Goal: Task Accomplishment & Management: Complete application form

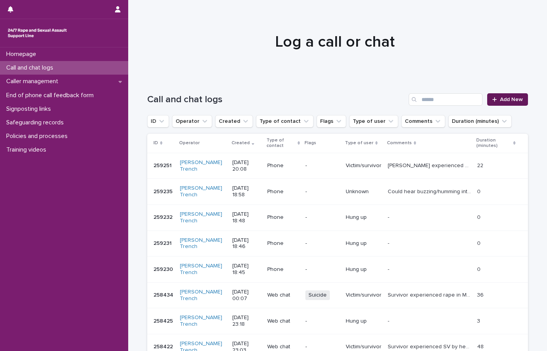
click at [496, 97] on div at bounding box center [496, 99] width 8 height 5
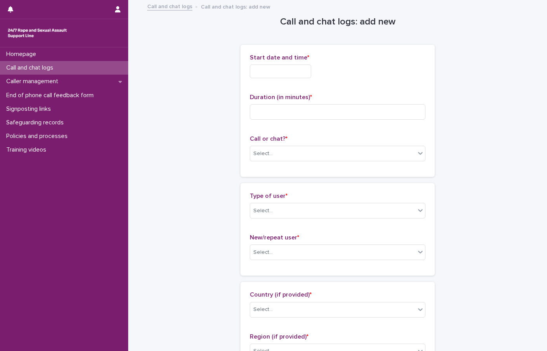
click at [268, 70] on input "text" at bounding box center [280, 72] width 61 height 14
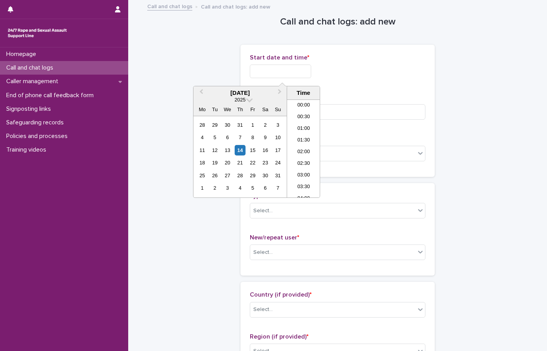
scroll to position [447, 0]
click at [309, 125] on li "20:00" at bounding box center [303, 125] width 33 height 12
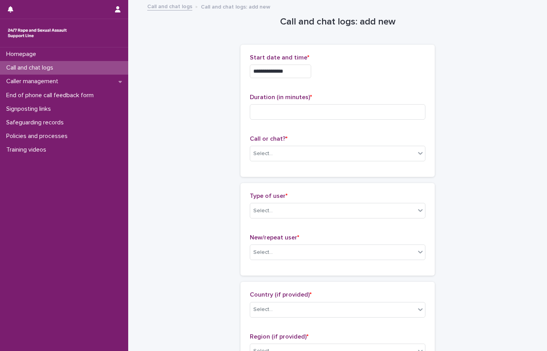
click at [296, 70] on input "**********" at bounding box center [280, 72] width 61 height 14
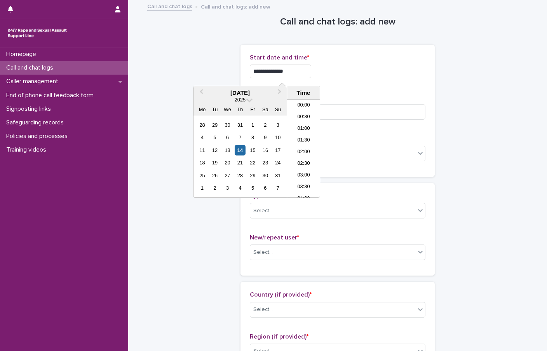
scroll to position [424, 0]
type input "**********"
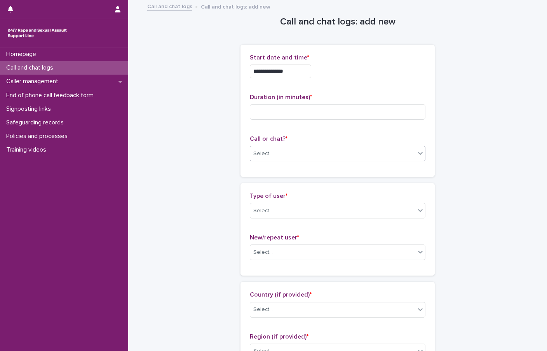
click at [291, 158] on div "Select..." at bounding box center [332, 153] width 165 height 13
click at [277, 178] on div "Web chat" at bounding box center [335, 182] width 175 height 14
click at [270, 115] on input at bounding box center [338, 112] width 176 height 16
type input "*"
type input "**"
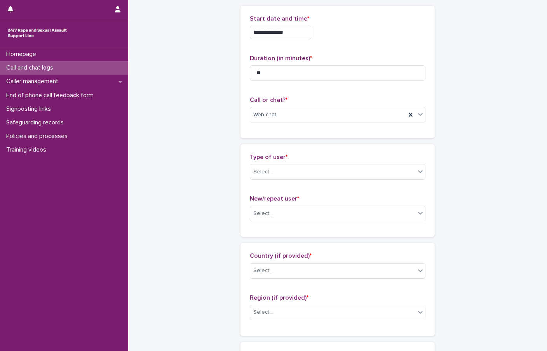
scroll to position [78, 0]
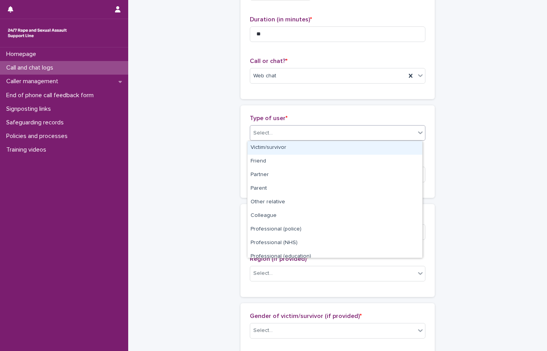
click at [280, 138] on div "Select..." at bounding box center [332, 133] width 165 height 13
click at [278, 149] on div "Victim/survivor" at bounding box center [335, 148] width 175 height 14
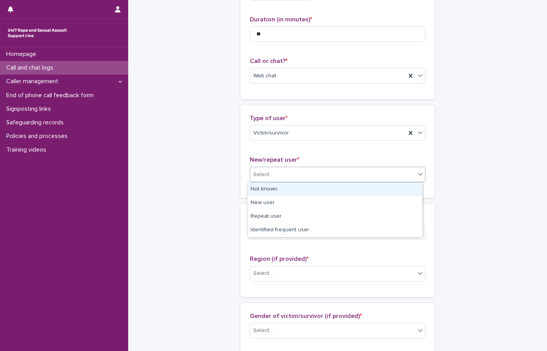
click at [280, 171] on div "Select..." at bounding box center [332, 174] width 165 height 13
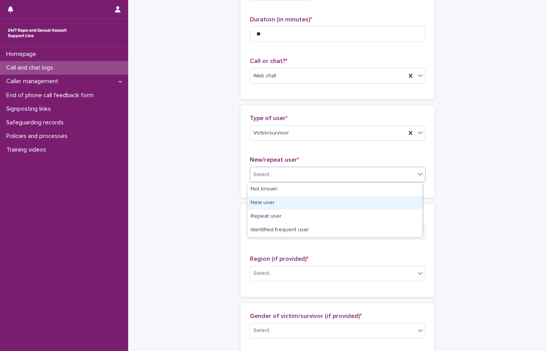
click at [272, 202] on div "New user" at bounding box center [335, 203] width 175 height 14
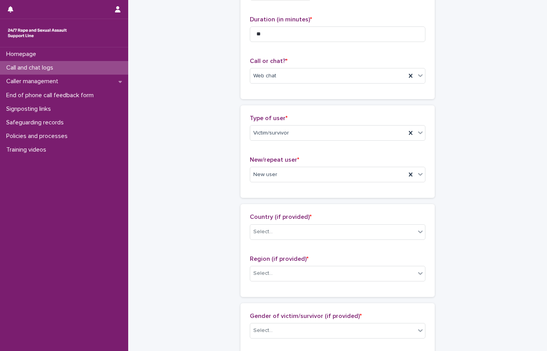
click at [201, 130] on div "**********" at bounding box center [337, 343] width 381 height 841
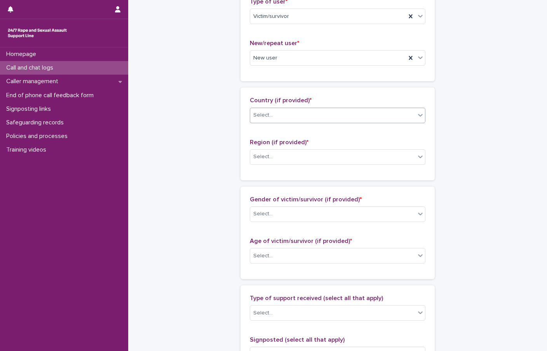
click at [262, 115] on div "Select..." at bounding box center [262, 115] width 19 height 8
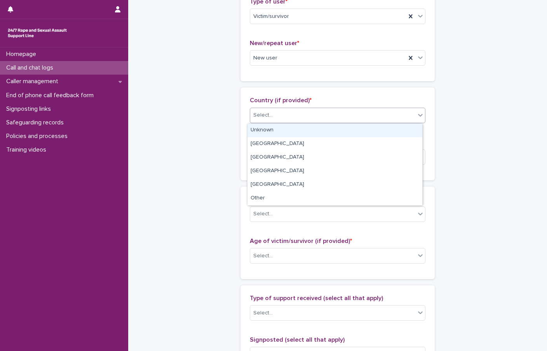
click at [267, 128] on div "Unknown" at bounding box center [335, 131] width 175 height 14
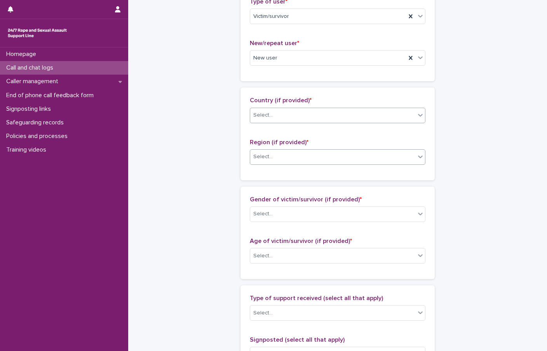
click at [277, 155] on div "Select..." at bounding box center [332, 156] width 165 height 13
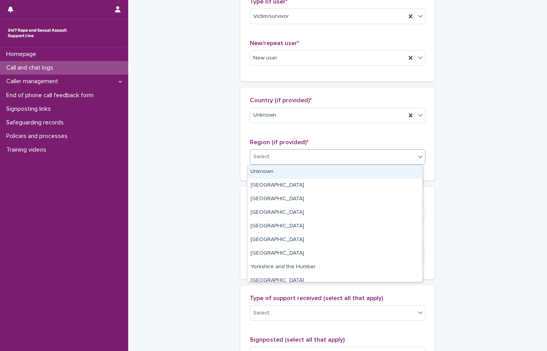
click at [274, 170] on div "Unknown" at bounding box center [335, 172] width 175 height 14
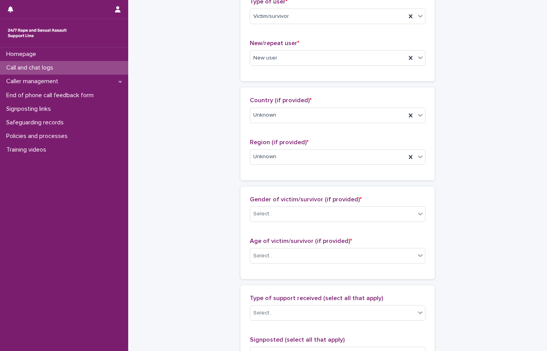
click at [209, 121] on div "**********" at bounding box center [337, 226] width 381 height 841
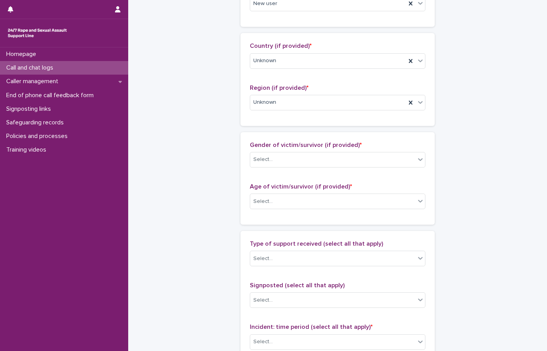
scroll to position [272, 0]
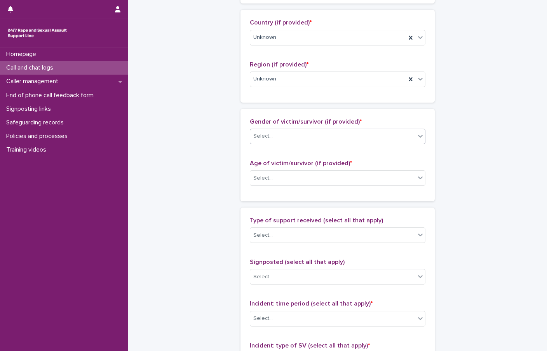
click at [283, 132] on div "Select..." at bounding box center [332, 136] width 165 height 13
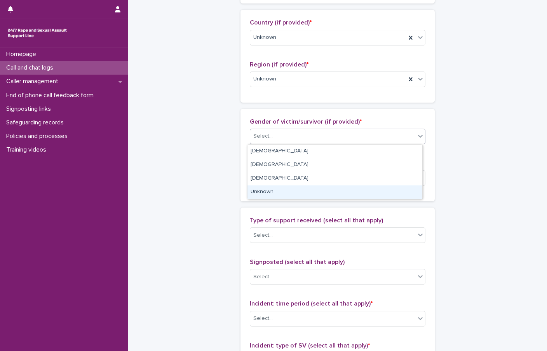
click at [270, 189] on div "Unknown" at bounding box center [335, 192] width 175 height 14
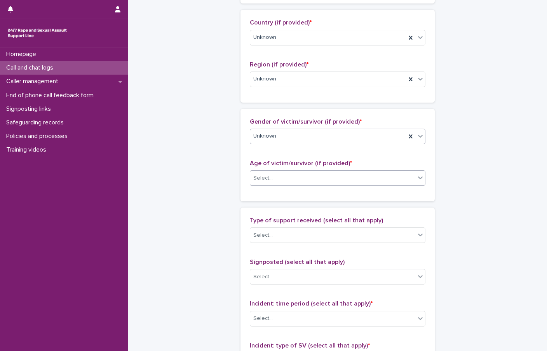
click at [276, 181] on div "Select..." at bounding box center [332, 178] width 165 height 13
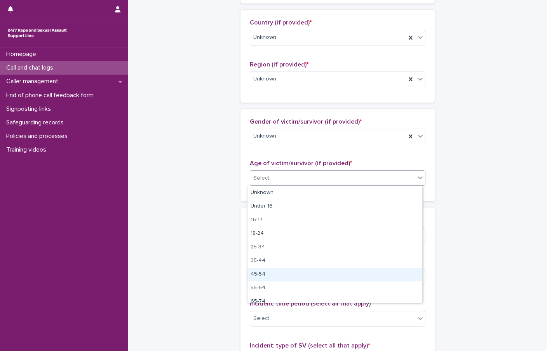
click at [275, 272] on div "45-54" at bounding box center [335, 275] width 175 height 14
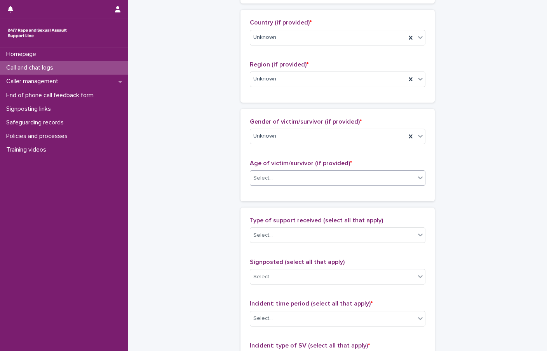
click at [194, 195] on div "**********" at bounding box center [337, 149] width 381 height 841
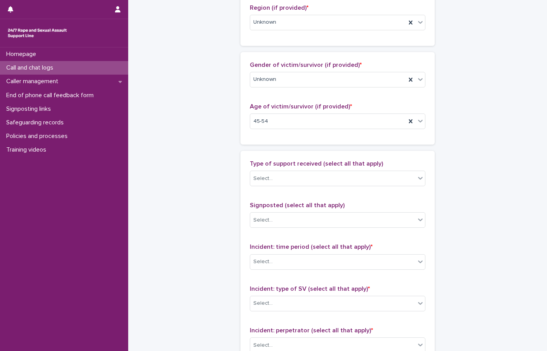
scroll to position [389, 0]
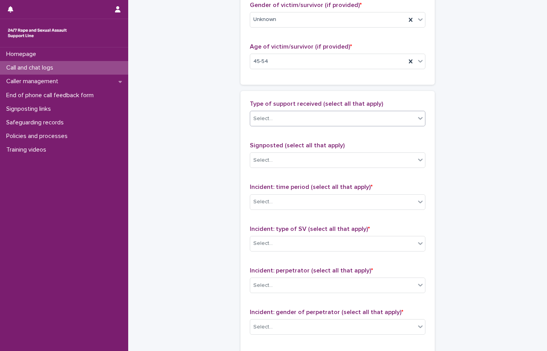
click at [274, 117] on div "Select..." at bounding box center [332, 118] width 165 height 13
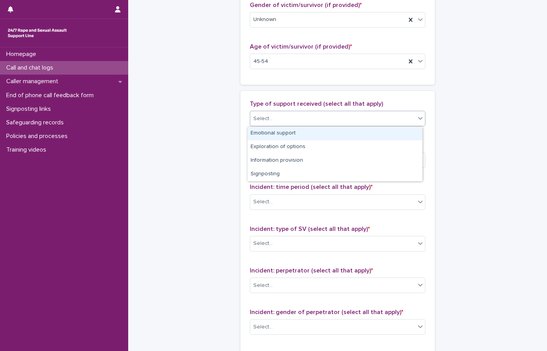
click at [277, 133] on div "Emotional support" at bounding box center [335, 134] width 175 height 14
click at [314, 118] on div "Emotional support" at bounding box center [328, 119] width 156 height 14
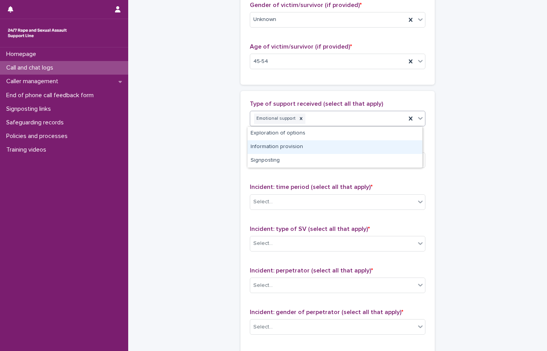
click at [293, 143] on div "Information provision" at bounding box center [335, 147] width 175 height 14
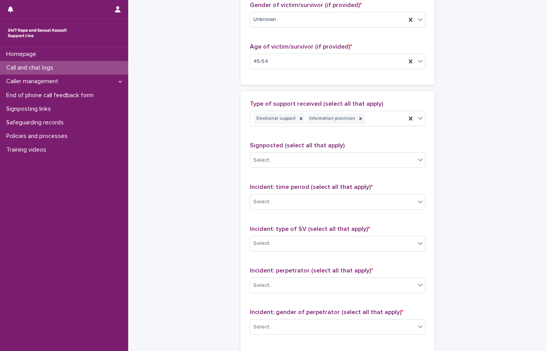
click at [211, 128] on div "**********" at bounding box center [337, 32] width 381 height 841
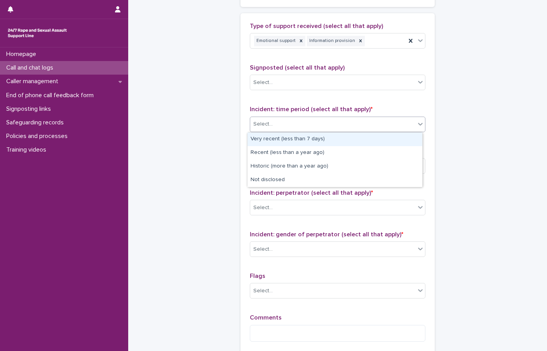
click at [267, 119] on div "Select..." at bounding box center [332, 124] width 165 height 13
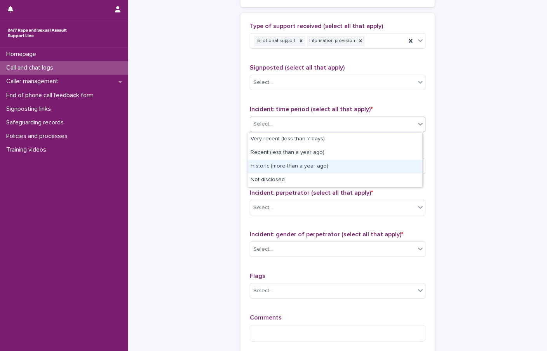
click at [273, 168] on div "Historic (more than a year ago)" at bounding box center [335, 167] width 175 height 14
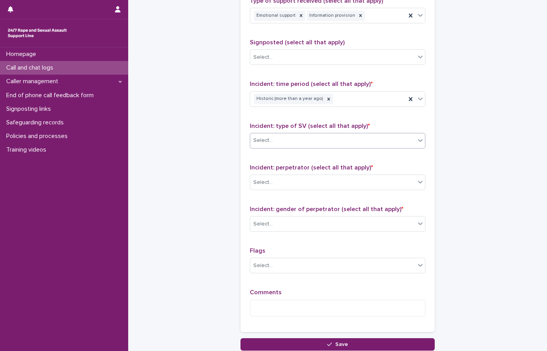
scroll to position [505, 0]
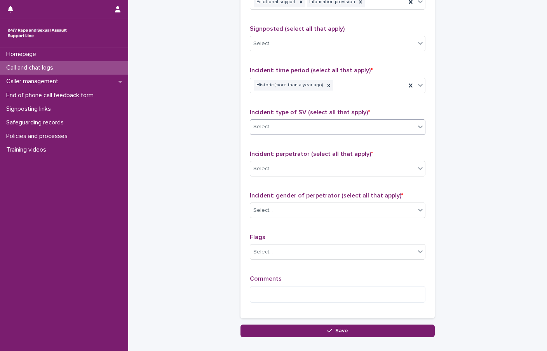
click at [296, 129] on div "Select..." at bounding box center [332, 126] width 165 height 13
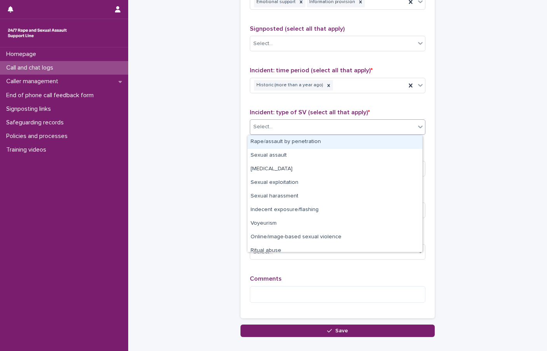
click at [301, 139] on div "Rape/assault by penetration" at bounding box center [335, 142] width 175 height 14
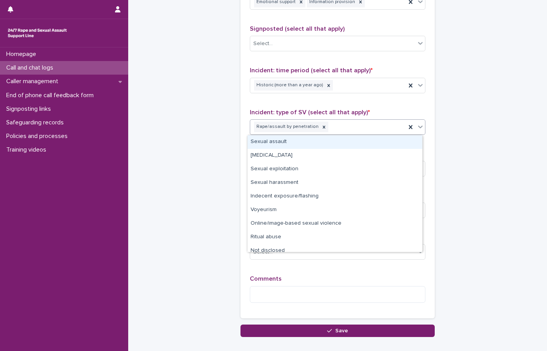
click at [340, 127] on div "Rape/assault by penetration" at bounding box center [328, 127] width 156 height 14
click at [290, 141] on div "Sexual assault" at bounding box center [335, 142] width 175 height 14
click at [369, 128] on div "Rape/assault by penetration Sexual assault" at bounding box center [328, 127] width 156 height 14
click at [335, 142] on div "[MEDICAL_DATA]" at bounding box center [335, 142] width 175 height 14
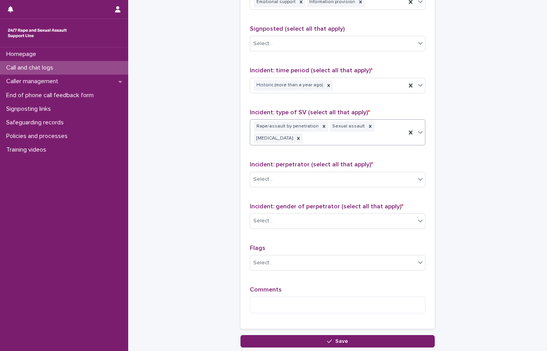
click at [337, 143] on div "Rape/assault by penetration Sexual assault [MEDICAL_DATA]" at bounding box center [328, 133] width 156 height 26
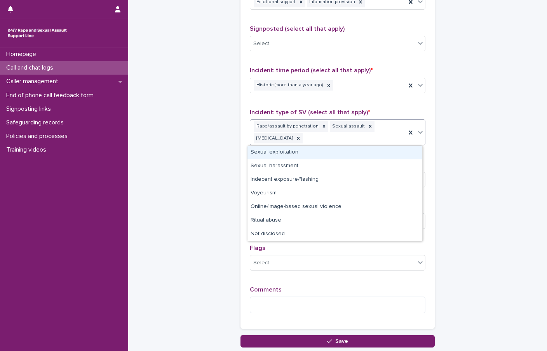
click at [334, 154] on div "Sexual exploitation" at bounding box center [335, 153] width 175 height 14
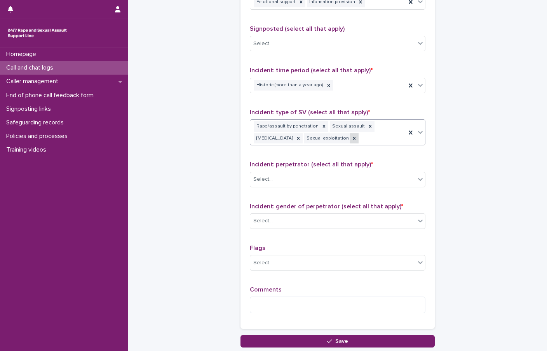
click at [352, 140] on icon at bounding box center [354, 138] width 5 height 5
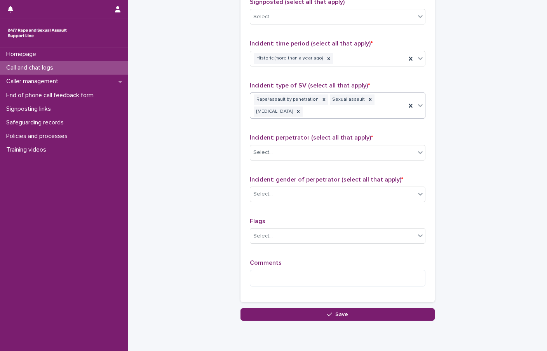
scroll to position [544, 0]
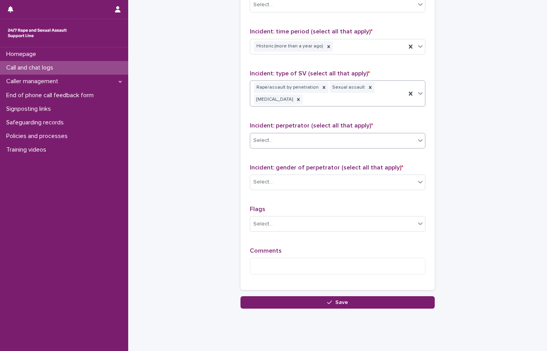
click at [277, 146] on div "Select..." at bounding box center [332, 140] width 165 height 13
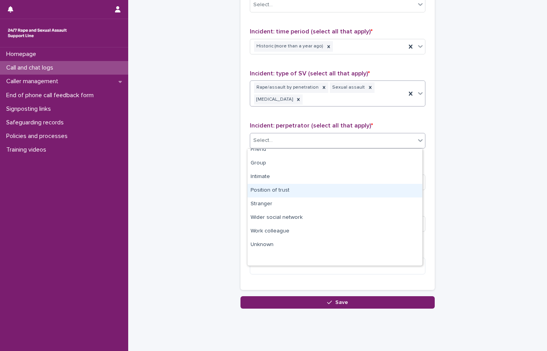
scroll to position [0, 0]
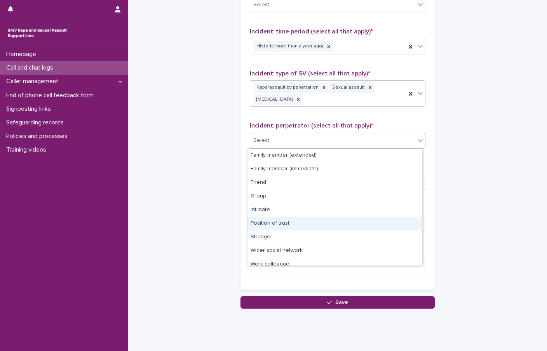
click at [293, 222] on div "Position of trust" at bounding box center [335, 224] width 175 height 14
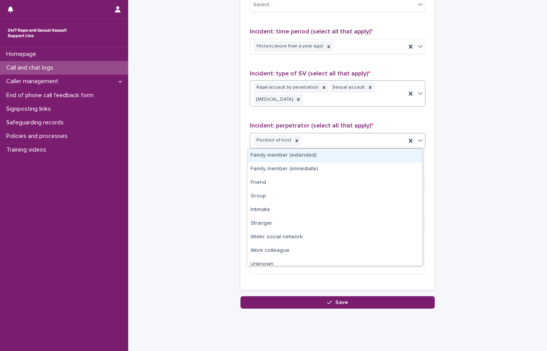
click at [313, 147] on div "Position of trust" at bounding box center [328, 141] width 156 height 14
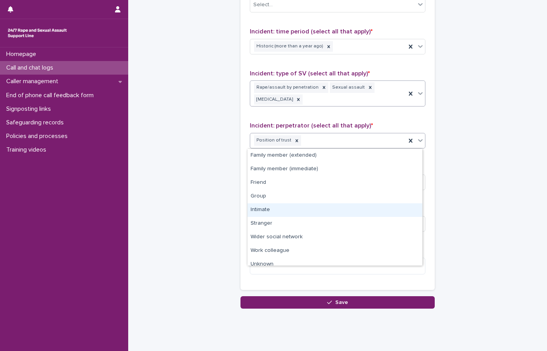
click at [264, 212] on div "Intimate" at bounding box center [335, 210] width 175 height 14
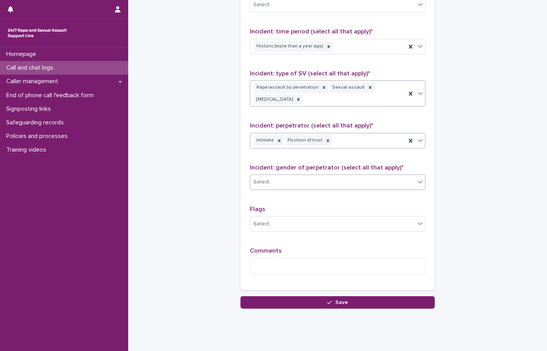
click at [284, 176] on div "Select..." at bounding box center [332, 182] width 165 height 13
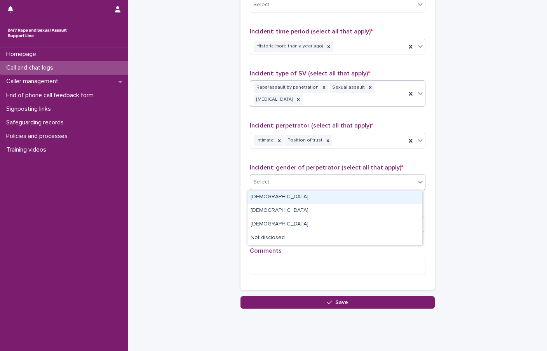
click at [279, 195] on div "[DEMOGRAPHIC_DATA]" at bounding box center [335, 197] width 175 height 14
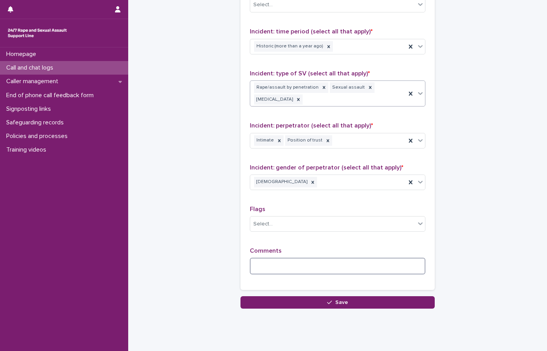
click at [265, 261] on textarea at bounding box center [338, 266] width 176 height 17
click at [273, 266] on textarea "**********" at bounding box center [338, 266] width 176 height 17
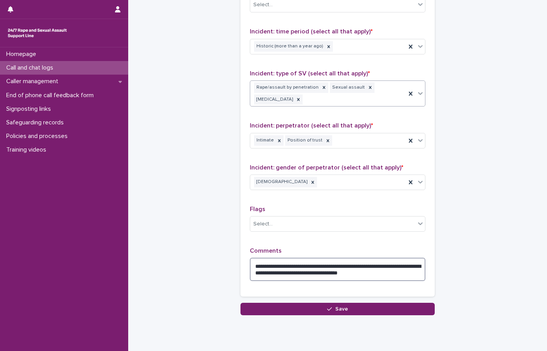
click at [348, 274] on textarea "**********" at bounding box center [338, 269] width 176 height 23
click at [405, 276] on textarea "**********" at bounding box center [338, 269] width 176 height 23
click at [258, 272] on textarea "**********" at bounding box center [338, 269] width 176 height 23
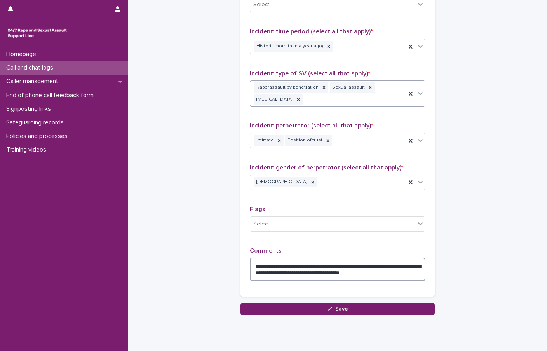
click at [393, 272] on textarea "**********" at bounding box center [338, 269] width 176 height 23
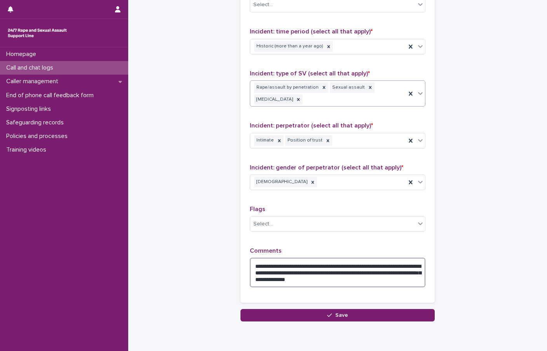
click at [271, 278] on textarea "**********" at bounding box center [338, 273] width 176 height 30
click at [414, 280] on textarea "**********" at bounding box center [338, 273] width 176 height 30
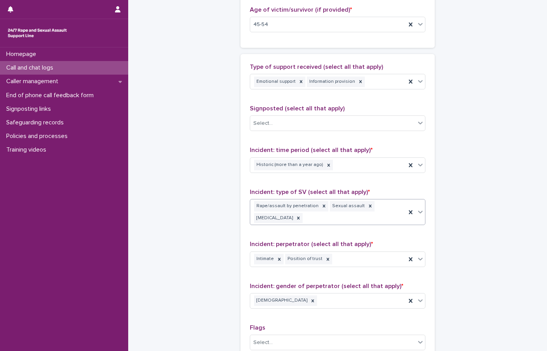
scroll to position [582, 0]
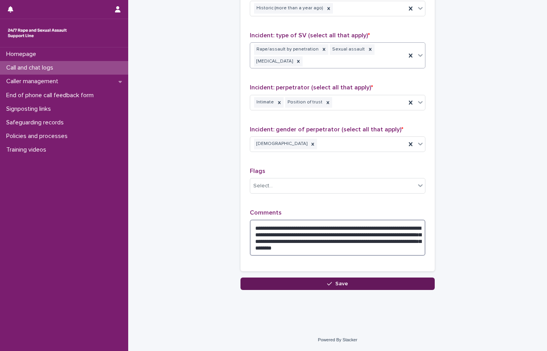
type textarea "**********"
click at [297, 279] on button "Save" at bounding box center [338, 283] width 194 height 12
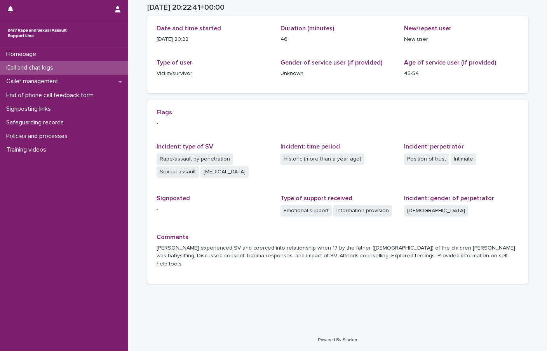
scroll to position [83, 0]
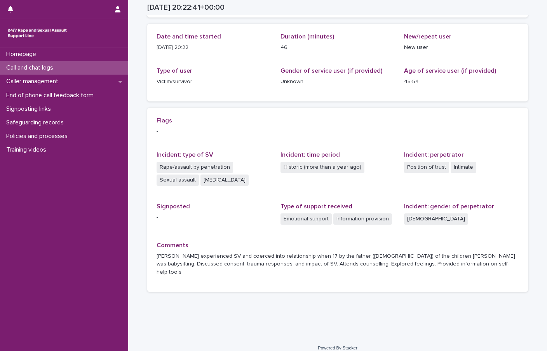
click at [54, 68] on p "Call and chat logs" at bounding box center [31, 67] width 56 height 7
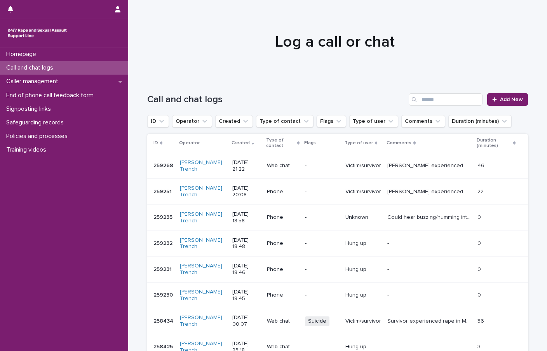
click at [541, 51] on div at bounding box center [334, 39] width 413 height 78
click at [54, 84] on p "Caller management" at bounding box center [33, 81] width 61 height 7
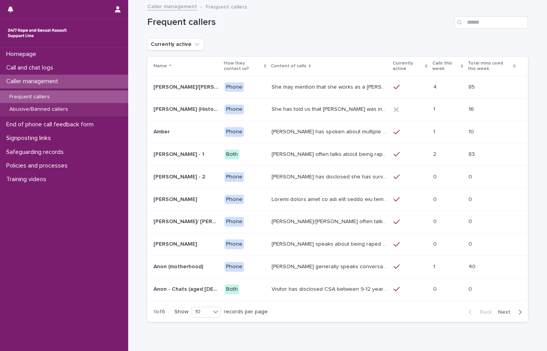
click at [393, 65] on p "Currently active" at bounding box center [408, 66] width 30 height 14
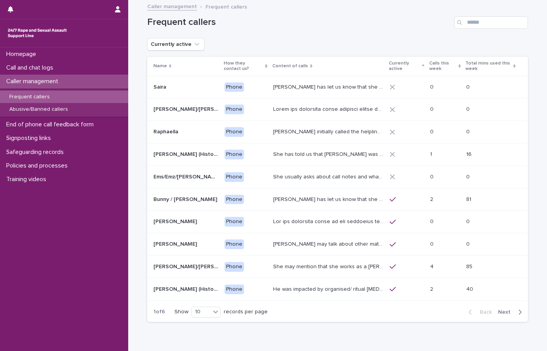
click at [393, 65] on p "Currently active" at bounding box center [404, 66] width 31 height 14
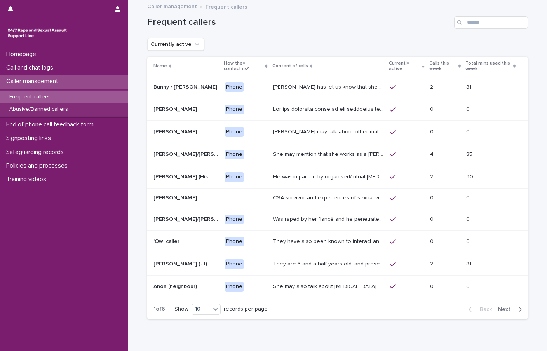
click at [393, 65] on p "Currently active" at bounding box center [404, 66] width 31 height 14
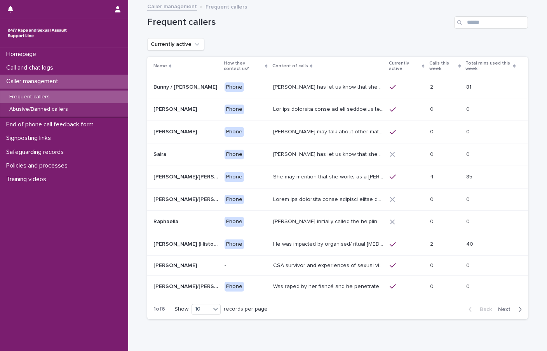
click at [393, 65] on p "Currently active" at bounding box center [404, 66] width 31 height 14
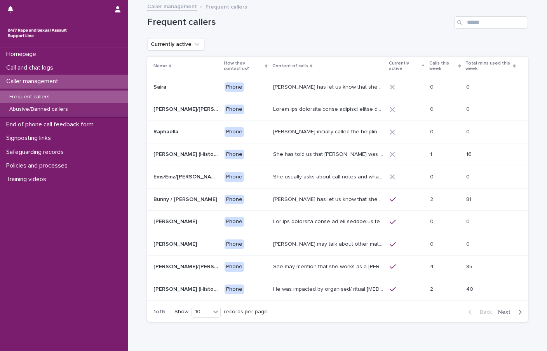
click at [434, 67] on p "Calls this week" at bounding box center [443, 66] width 28 height 14
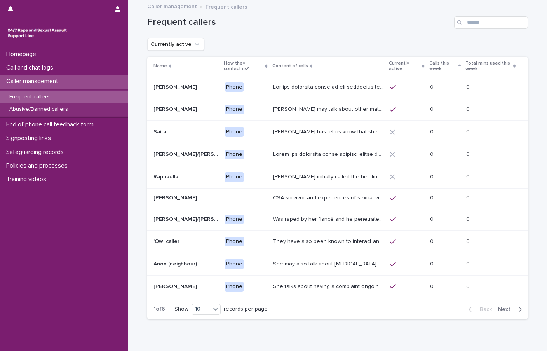
click at [434, 67] on p "Calls this week" at bounding box center [443, 66] width 28 height 14
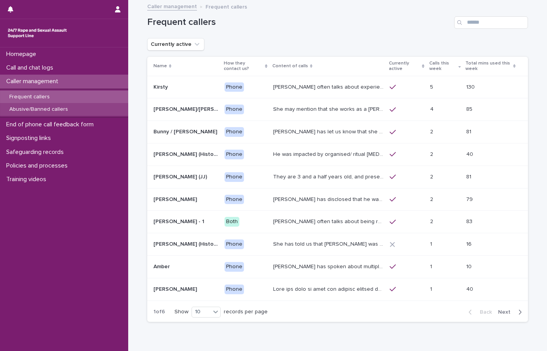
click at [74, 106] on div "Abusive/Banned callers" at bounding box center [64, 109] width 128 height 13
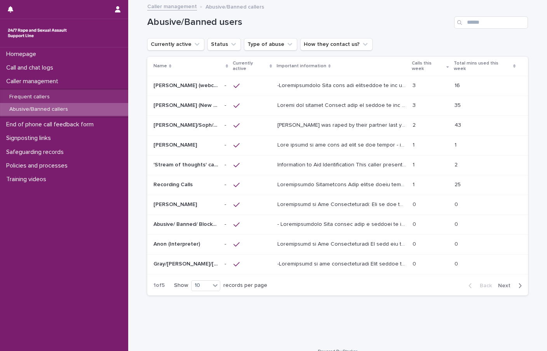
click at [440, 63] on p "Calls this week" at bounding box center [428, 66] width 33 height 14
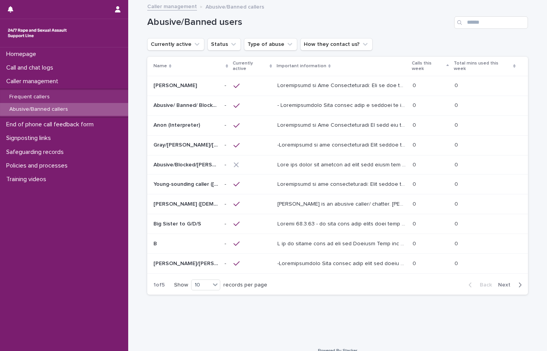
click at [440, 63] on p "Calls this week" at bounding box center [428, 66] width 33 height 14
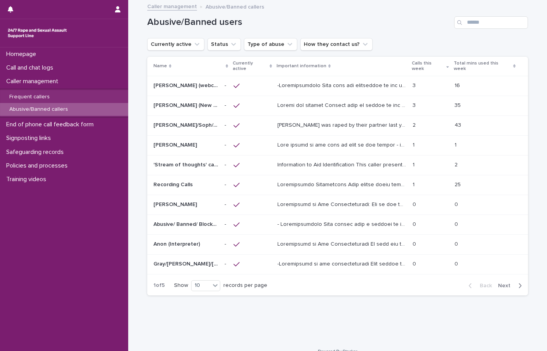
click at [440, 63] on p "Calls this week" at bounding box center [428, 66] width 33 height 14
click at [490, 22] on input "Search" at bounding box center [491, 22] width 74 height 12
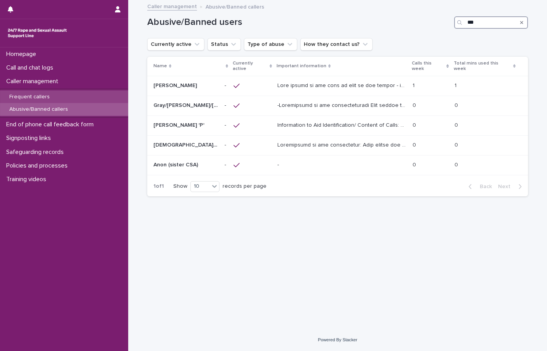
type input "***"
click at [38, 98] on p "Frequent callers" at bounding box center [29, 97] width 53 height 7
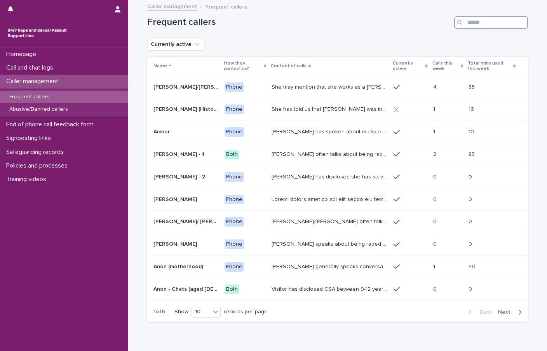
click at [472, 24] on input "Search" at bounding box center [491, 22] width 74 height 12
click at [511, 314] on span "Next" at bounding box center [506, 311] width 17 height 5
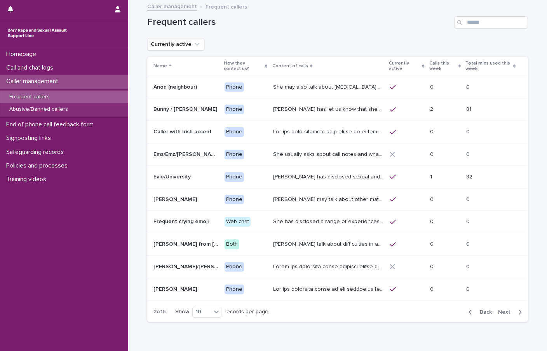
click at [511, 314] on span "Next" at bounding box center [506, 311] width 17 height 5
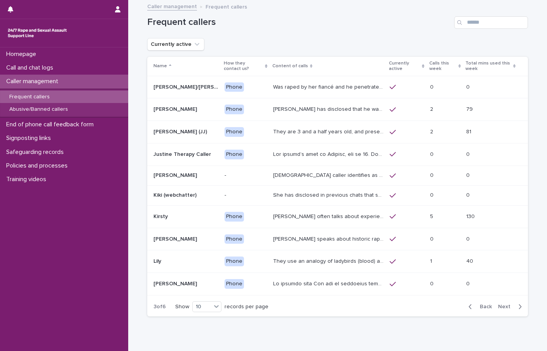
click at [501, 310] on button "Next" at bounding box center [511, 306] width 33 height 7
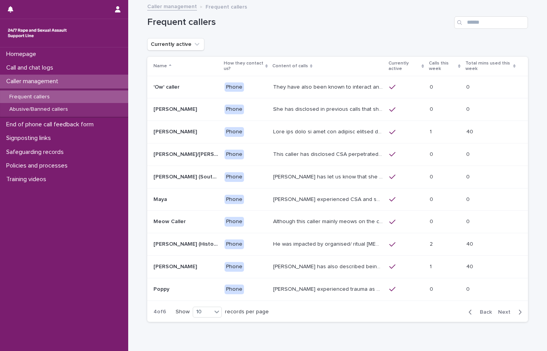
click at [501, 310] on span "Next" at bounding box center [506, 311] width 17 height 5
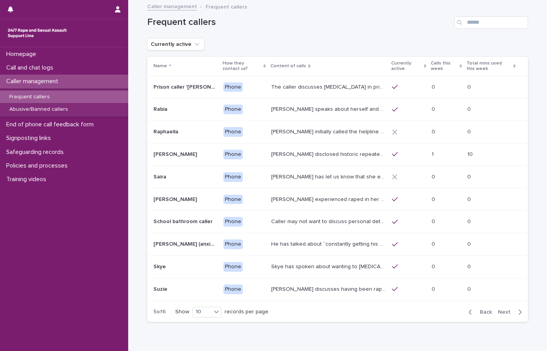
click at [501, 310] on span "Next" at bounding box center [506, 311] width 17 height 5
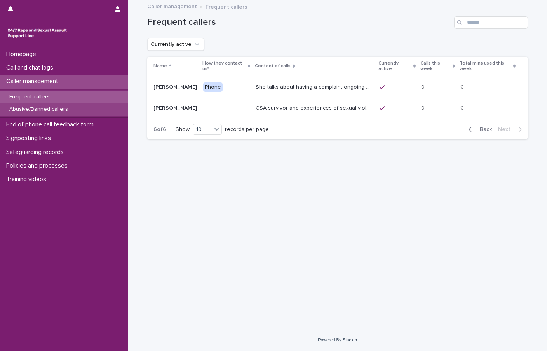
click at [54, 108] on p "Abusive/Banned callers" at bounding box center [38, 109] width 71 height 7
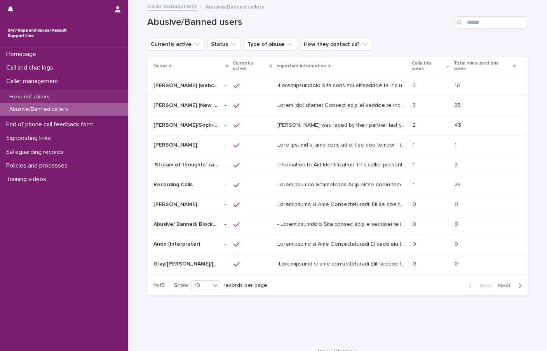
click at [291, 122] on p "[PERSON_NAME] was raped by their partner last year and they're currently facing…" at bounding box center [342, 124] width 131 height 8
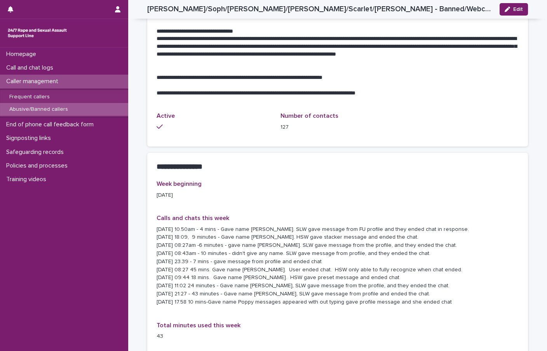
scroll to position [315, 0]
